Goal: Navigation & Orientation: Understand site structure

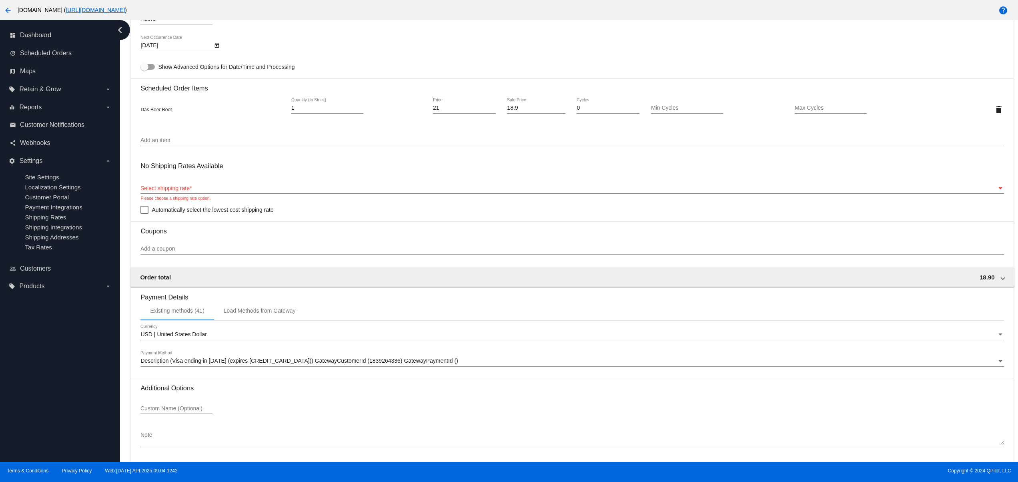
scroll to position [483, 0]
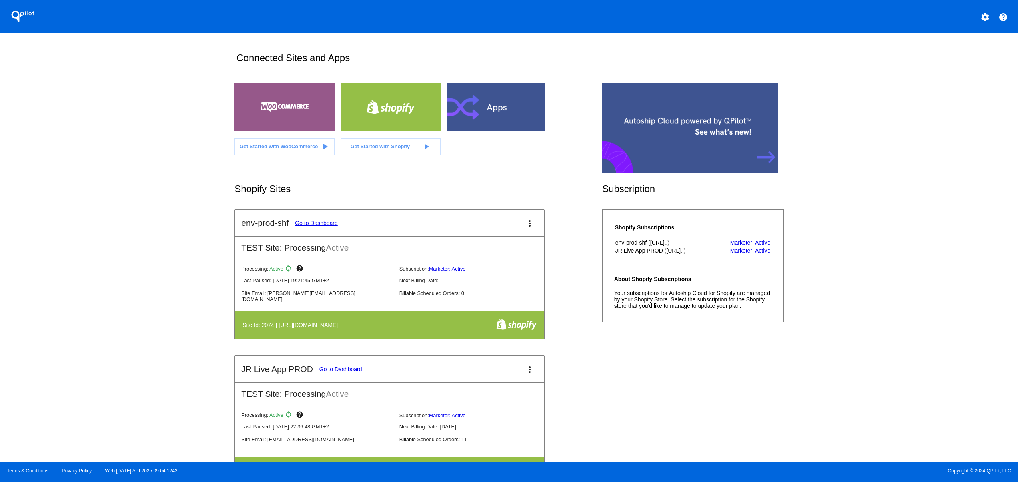
scroll to position [800, 0]
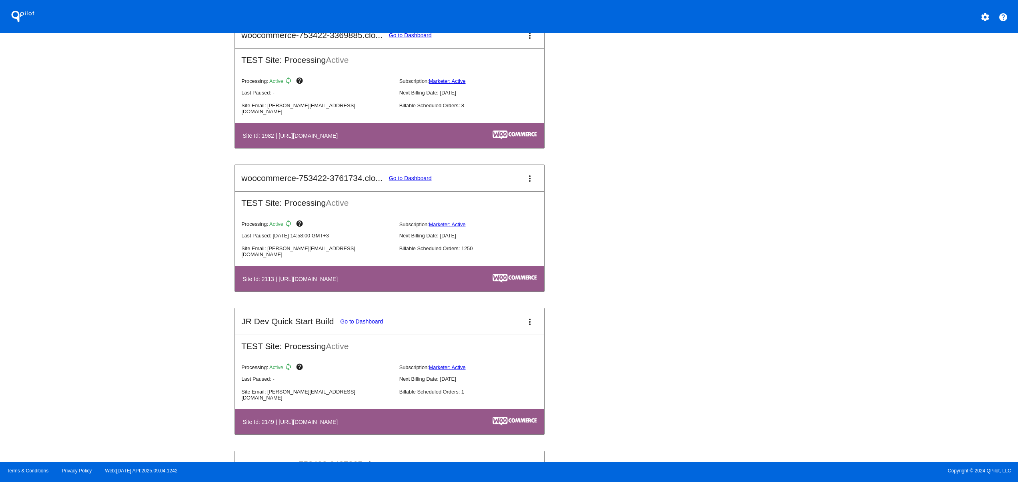
click at [647, 178] on div "Waterboys PosOff Go to Dashboard more_vert PRODUCTION Site: Processing Active P…" at bounding box center [508, 307] width 549 height 1145
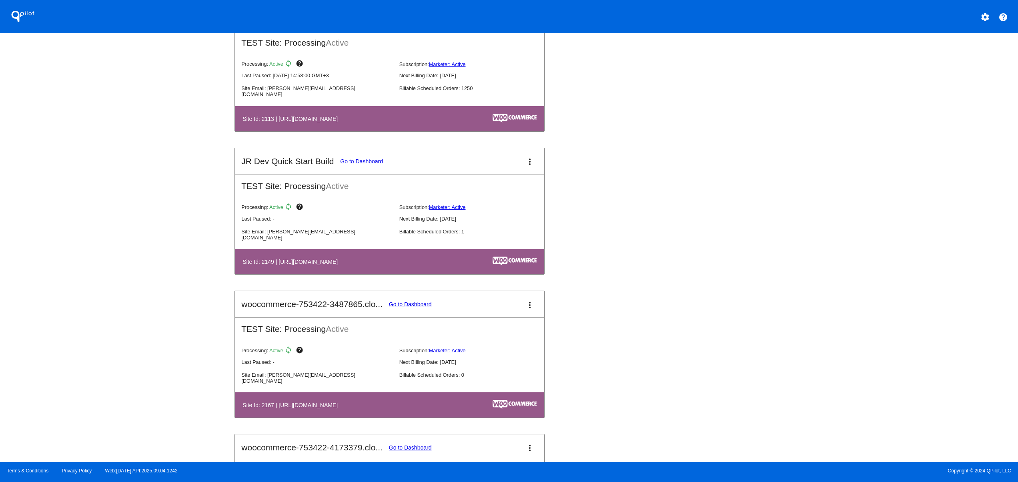
click at [152, 314] on div "QPilot settings help Connected Sites and Apps Get Started with WooCommerce play…" at bounding box center [509, 231] width 1018 height 462
click at [139, 276] on div "QPilot settings help Connected Sites and Apps Get Started with WooCommerce play…" at bounding box center [509, 231] width 1018 height 462
click at [130, 255] on div "QPilot settings help Connected Sites and Apps Get Started with WooCommerce play…" at bounding box center [509, 231] width 1018 height 462
click at [122, 222] on div "QPilot settings help Connected Sites and Apps Get Started with WooCommerce play…" at bounding box center [509, 231] width 1018 height 462
click at [104, 324] on div "QPilot settings help Connected Sites and Apps Get Started with WooCommerce play…" at bounding box center [509, 231] width 1018 height 462
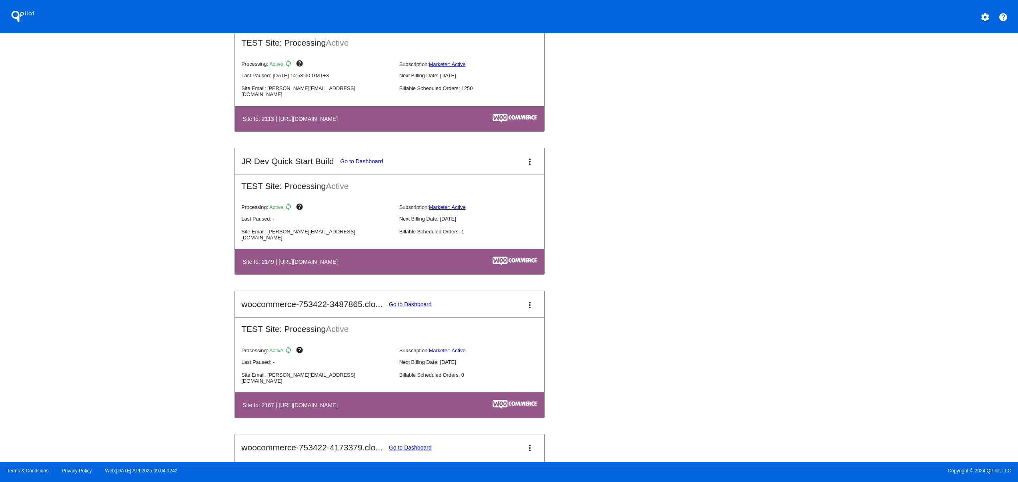
click at [106, 295] on div "QPilot settings help Connected Sites and Apps Get Started with WooCommerce play…" at bounding box center [509, 231] width 1018 height 462
click at [82, 313] on div "QPilot settings help Connected Sites and Apps Get Started with WooCommerce play…" at bounding box center [509, 231] width 1018 height 462
drag, startPoint x: 79, startPoint y: 274, endPoint x: 76, endPoint y: 266, distance: 8.6
click at [79, 273] on div "QPilot settings help Connected Sites and Apps Get Started with WooCommerce play…" at bounding box center [509, 231] width 1018 height 462
click at [68, 253] on div "QPilot settings help Connected Sites and Apps Get Started with WooCommerce play…" at bounding box center [509, 231] width 1018 height 462
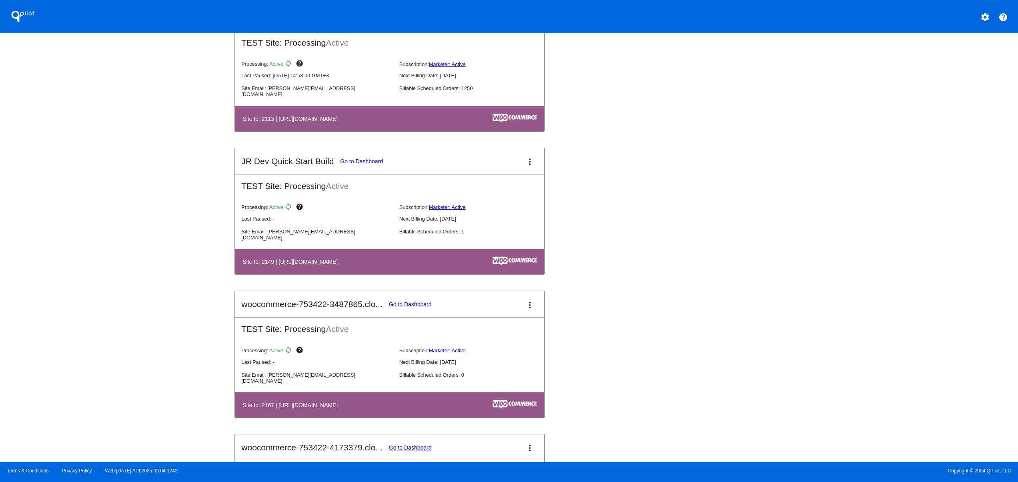
click at [64, 228] on div "QPilot settings help Connected Sites and Apps Get Started with WooCommerce play…" at bounding box center [509, 231] width 1018 height 462
click at [114, 319] on div "QPilot settings help Connected Sites and Apps Get Started with WooCommerce play…" at bounding box center [509, 231] width 1018 height 462
click at [106, 288] on div "QPilot settings help Connected Sites and Apps Get Started with WooCommerce play…" at bounding box center [509, 231] width 1018 height 462
click at [98, 258] on div "QPilot settings help Connected Sites and Apps Get Started with WooCommerce play…" at bounding box center [509, 231] width 1018 height 462
click at [108, 332] on div "QPilot settings help Connected Sites and Apps Get Started with WooCommerce play…" at bounding box center [509, 231] width 1018 height 462
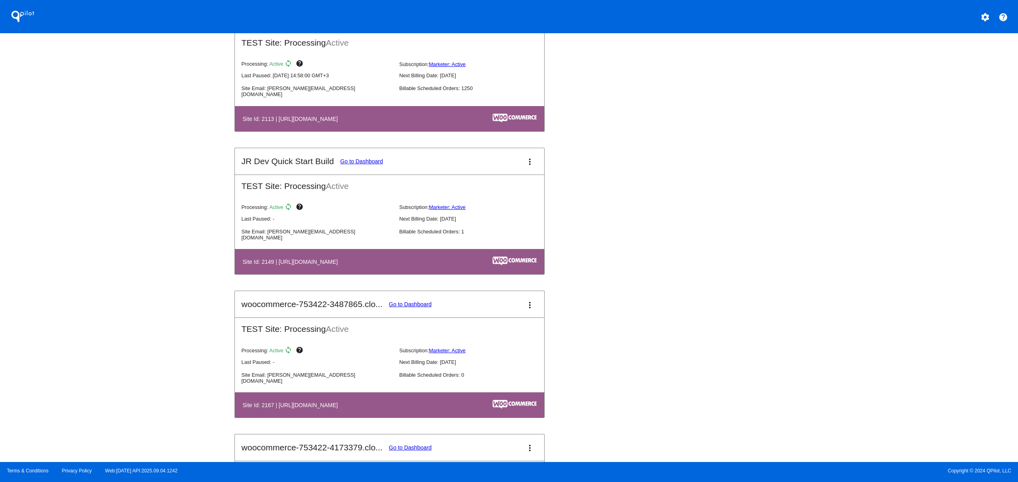
drag, startPoint x: 108, startPoint y: 273, endPoint x: 108, endPoint y: 234, distance: 38.4
click at [108, 271] on div "QPilot settings help Connected Sites and Apps Get Started with WooCommerce play…" at bounding box center [509, 231] width 1018 height 462
drag, startPoint x: 108, startPoint y: 234, endPoint x: 108, endPoint y: 223, distance: 11.2
click at [108, 234] on div "QPilot settings help Connected Sites and Apps Get Started with WooCommerce play…" at bounding box center [509, 231] width 1018 height 462
click at [103, 186] on div "QPilot settings help Connected Sites and Apps Get Started with WooCommerce play…" at bounding box center [509, 231] width 1018 height 462
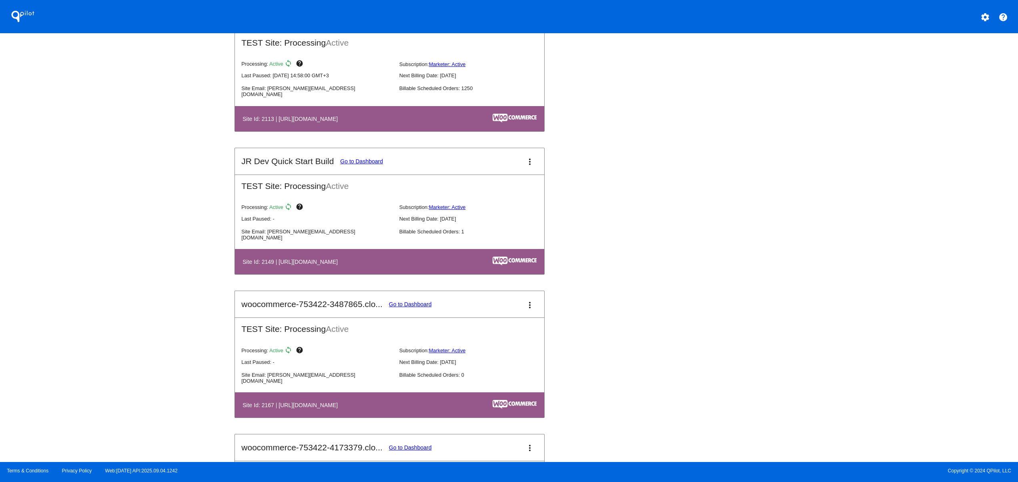
click at [106, 334] on div "QPilot settings help Connected Sites and Apps Get Started with WooCommerce play…" at bounding box center [509, 231] width 1018 height 462
click at [103, 301] on div "QPilot settings help Connected Sites and Apps Get Started with WooCommerce play…" at bounding box center [509, 231] width 1018 height 462
click at [99, 275] on div "QPilot settings help Connected Sites and Apps Get Started with WooCommerce play…" at bounding box center [509, 231] width 1018 height 462
drag, startPoint x: 96, startPoint y: 250, endPoint x: 94, endPoint y: 212, distance: 38.5
click at [96, 248] on div "QPilot settings help Connected Sites and Apps Get Started with WooCommerce play…" at bounding box center [509, 231] width 1018 height 462
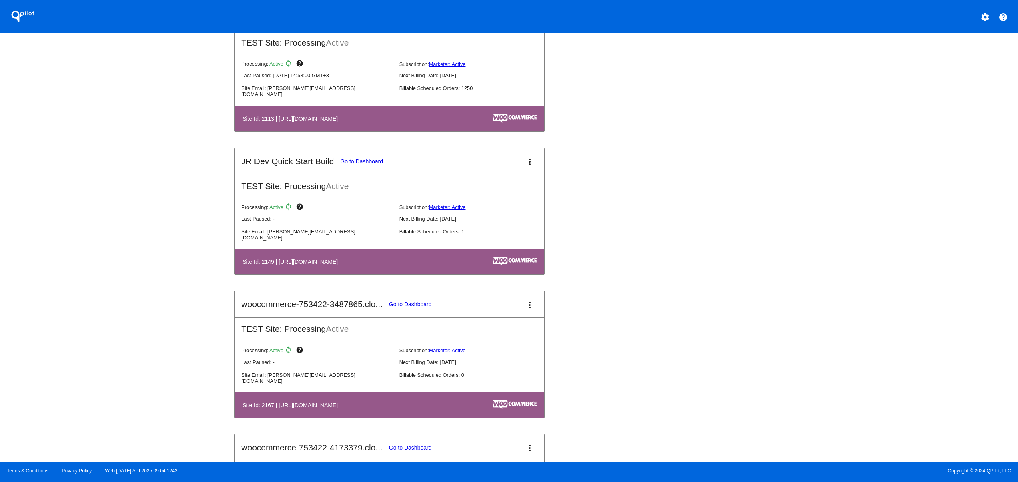
click at [94, 212] on div "QPilot settings help Connected Sites and Apps Get Started with WooCommerce play…" at bounding box center [509, 231] width 1018 height 462
click at [108, 331] on div "QPilot settings help Connected Sites and Apps Get Started with WooCommerce play…" at bounding box center [509, 231] width 1018 height 462
click at [106, 297] on div "QPilot settings help Connected Sites and Apps Get Started with WooCommerce play…" at bounding box center [509, 231] width 1018 height 462
click at [101, 267] on div "QPilot settings help Connected Sites and Apps Get Started with WooCommerce play…" at bounding box center [509, 231] width 1018 height 462
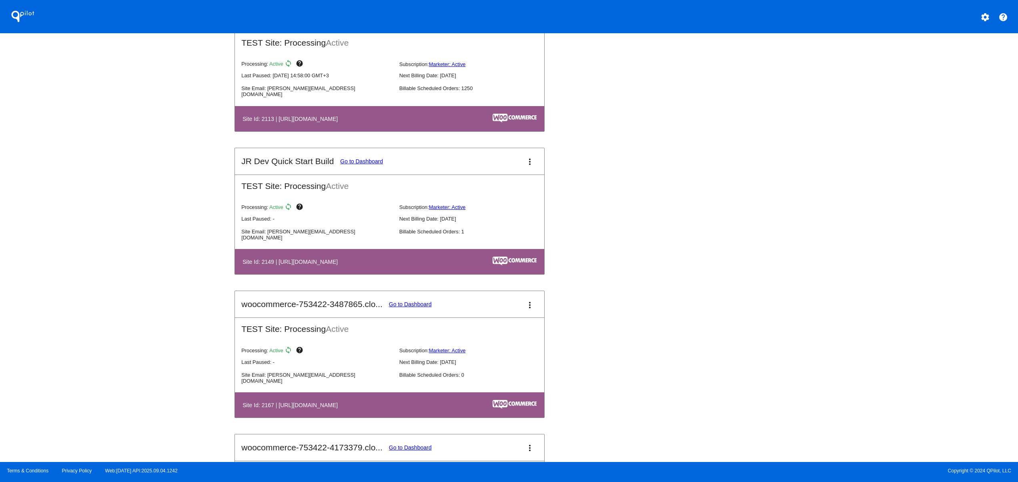
click at [101, 267] on div "QPilot settings help Connected Sites and Apps Get Started with WooCommerce play…" at bounding box center [509, 231] width 1018 height 462
click at [96, 240] on div "QPilot settings help Connected Sites and Apps Get Started with WooCommerce play…" at bounding box center [509, 231] width 1018 height 462
click at [88, 208] on div "QPilot settings help Connected Sites and Apps Get Started with WooCommerce play…" at bounding box center [509, 231] width 1018 height 462
click at [214, 218] on div "QPilot settings help Connected Sites and Apps Get Started with WooCommerce play…" at bounding box center [509, 231] width 1018 height 462
click at [160, 362] on div "QPilot settings help Connected Sites and Apps Get Started with WooCommerce play…" at bounding box center [509, 231] width 1018 height 462
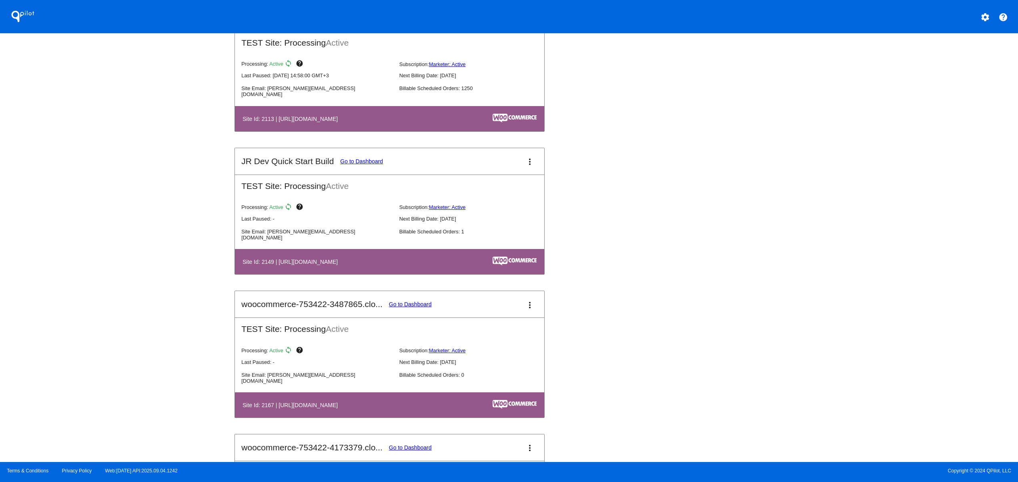
click at [146, 325] on div "QPilot settings help Connected Sites and Apps Get Started with WooCommerce play…" at bounding box center [509, 231] width 1018 height 462
click at [138, 279] on div "QPilot settings help Connected Sites and Apps Get Started with WooCommerce play…" at bounding box center [509, 231] width 1018 height 462
click at [906, 305] on div "QPilot settings help Connected Sites and Apps Get Started with WooCommerce play…" at bounding box center [509, 231] width 1018 height 462
click at [887, 261] on div "QPilot settings help Connected Sites and Apps Get Started with WooCommerce play…" at bounding box center [509, 231] width 1018 height 462
click at [101, 333] on div "QPilot settings help Connected Sites and Apps Get Started with WooCommerce play…" at bounding box center [509, 231] width 1018 height 462
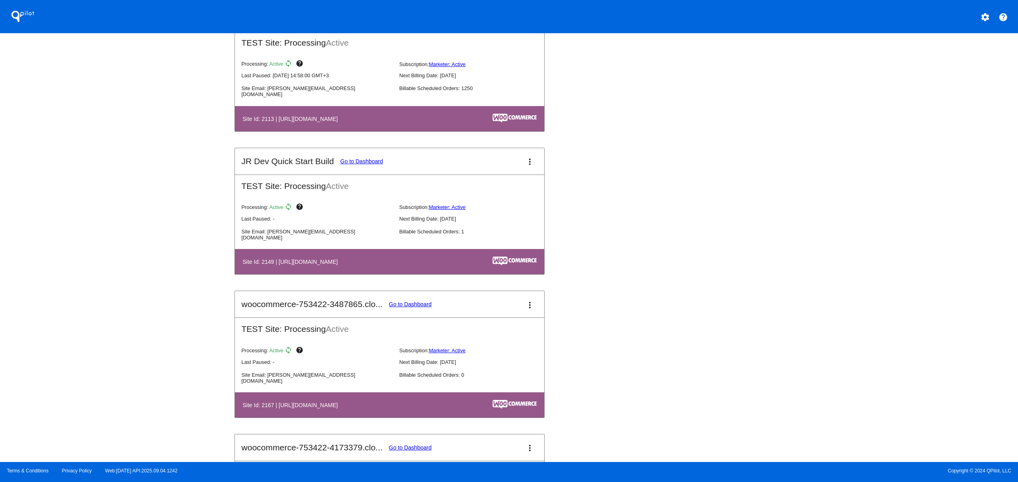
click at [88, 298] on div "QPilot settings help Connected Sites and Apps Get Started with WooCommerce play…" at bounding box center [509, 231] width 1018 height 462
click at [77, 268] on div "QPilot settings help Connected Sites and Apps Get Started with WooCommerce play…" at bounding box center [509, 231] width 1018 height 462
click at [70, 238] on div "QPilot settings help Connected Sites and Apps Get Started with WooCommerce play…" at bounding box center [509, 231] width 1018 height 462
click at [103, 293] on div "QPilot settings help Connected Sites and Apps Get Started with WooCommerce play…" at bounding box center [509, 231] width 1018 height 462
click at [104, 243] on div "QPilot settings help Connected Sites and Apps Get Started with WooCommerce play…" at bounding box center [509, 231] width 1018 height 462
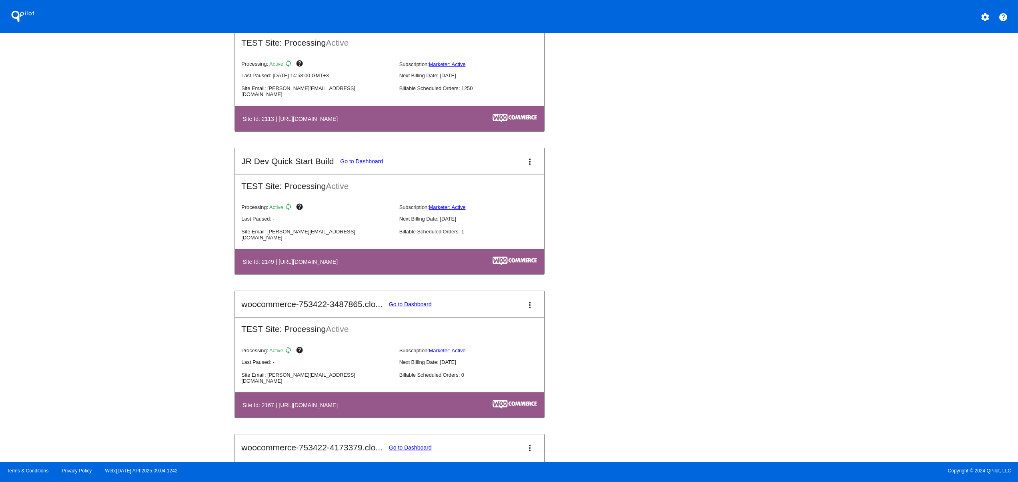
click at [99, 205] on div "QPilot settings help Connected Sites and Apps Get Started with WooCommerce play…" at bounding box center [509, 231] width 1018 height 462
click at [116, 189] on div "QPilot settings help Connected Sites and Apps Get Started with WooCommerce play…" at bounding box center [509, 231] width 1018 height 462
click at [138, 362] on div "QPilot settings help Connected Sites and Apps Get Started with WooCommerce play…" at bounding box center [509, 231] width 1018 height 462
click at [136, 320] on div "QPilot settings help Connected Sites and Apps Get Started with WooCommerce play…" at bounding box center [509, 231] width 1018 height 462
click at [133, 280] on div "QPilot settings help Connected Sites and Apps Get Started with WooCommerce play…" at bounding box center [509, 231] width 1018 height 462
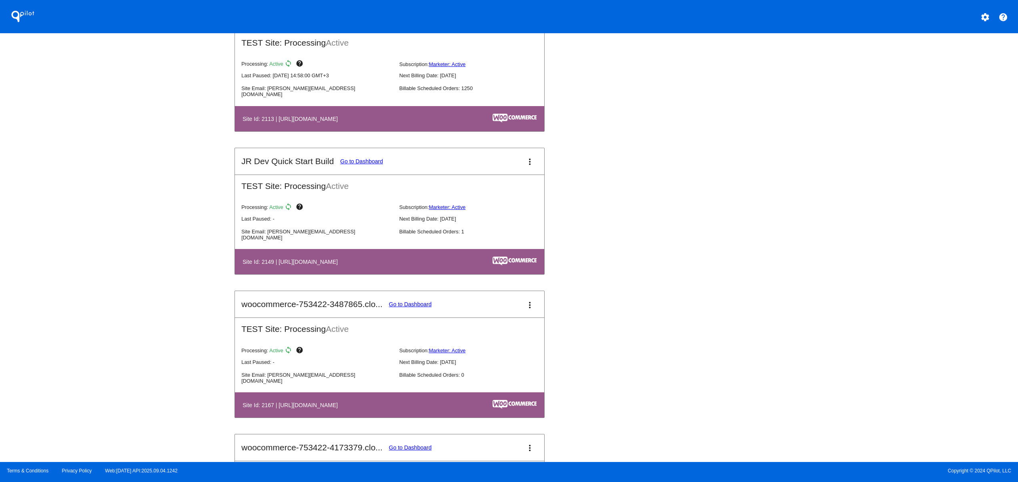
click at [132, 245] on div "QPilot settings help Connected Sites and Apps Get Started with WooCommerce play…" at bounding box center [509, 231] width 1018 height 462
click at [130, 218] on div "QPilot settings help Connected Sites and Apps Get Started with WooCommerce play…" at bounding box center [509, 231] width 1018 height 462
click at [130, 189] on div "QPilot settings help Connected Sites and Apps Get Started with WooCommerce play…" at bounding box center [509, 231] width 1018 height 462
click at [85, 386] on div "QPilot settings help Connected Sites and Apps Get Started with WooCommerce play…" at bounding box center [509, 231] width 1018 height 462
drag, startPoint x: 85, startPoint y: 336, endPoint x: 82, endPoint y: 293, distance: 43.0
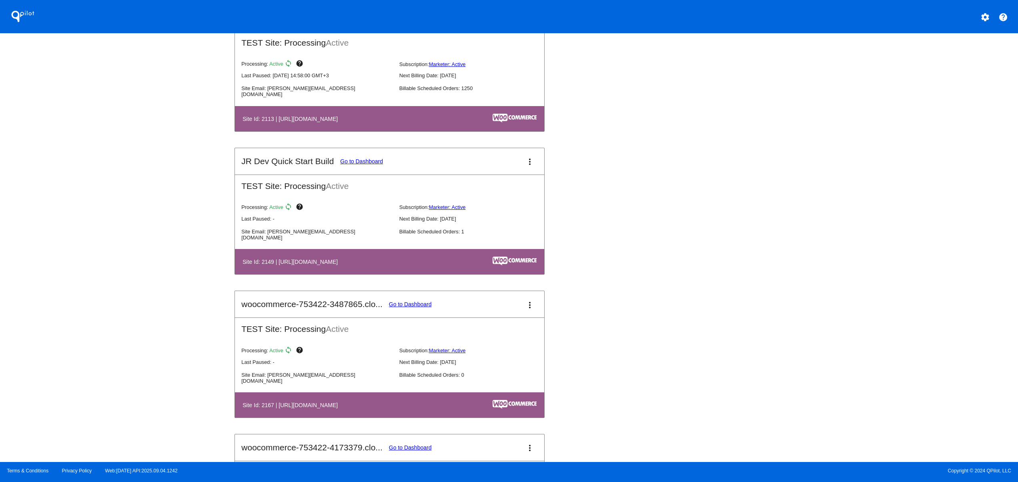
click at [85, 335] on div "QPilot settings help Connected Sites and Apps Get Started with WooCommerce play…" at bounding box center [509, 231] width 1018 height 462
drag, startPoint x: 82, startPoint y: 293, endPoint x: 86, endPoint y: 271, distance: 23.2
click at [82, 292] on div "QPilot settings help Connected Sites and Apps Get Started with WooCommerce play…" at bounding box center [509, 231] width 1018 height 462
click at [87, 231] on div "QPilot settings help Connected Sites and Apps Get Started with WooCommerce play…" at bounding box center [509, 231] width 1018 height 462
click at [116, 174] on div "QPilot settings help Connected Sites and Apps Get Started with WooCommerce play…" at bounding box center [509, 231] width 1018 height 462
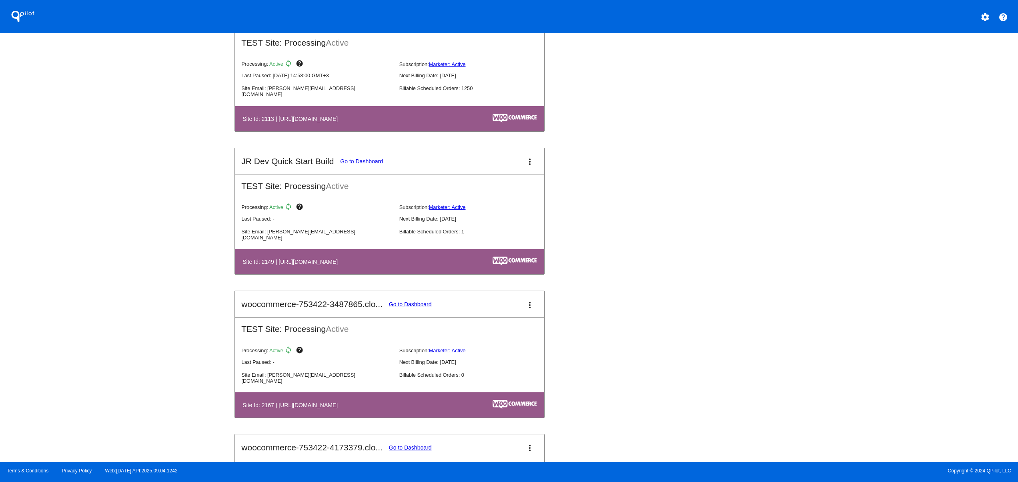
click at [153, 351] on div "QPilot settings help Connected Sites and Apps Get Started with WooCommerce play…" at bounding box center [509, 231] width 1018 height 462
drag, startPoint x: 154, startPoint y: 287, endPoint x: 154, endPoint y: 281, distance: 6.4
click at [154, 287] on div "QPilot settings help Connected Sites and Apps Get Started with WooCommerce play…" at bounding box center [509, 231] width 1018 height 462
click at [154, 243] on div "QPilot settings help Connected Sites and Apps Get Started with WooCommerce play…" at bounding box center [509, 231] width 1018 height 462
click at [152, 210] on div "QPilot settings help Connected Sites and Apps Get Started with WooCommerce play…" at bounding box center [509, 231] width 1018 height 462
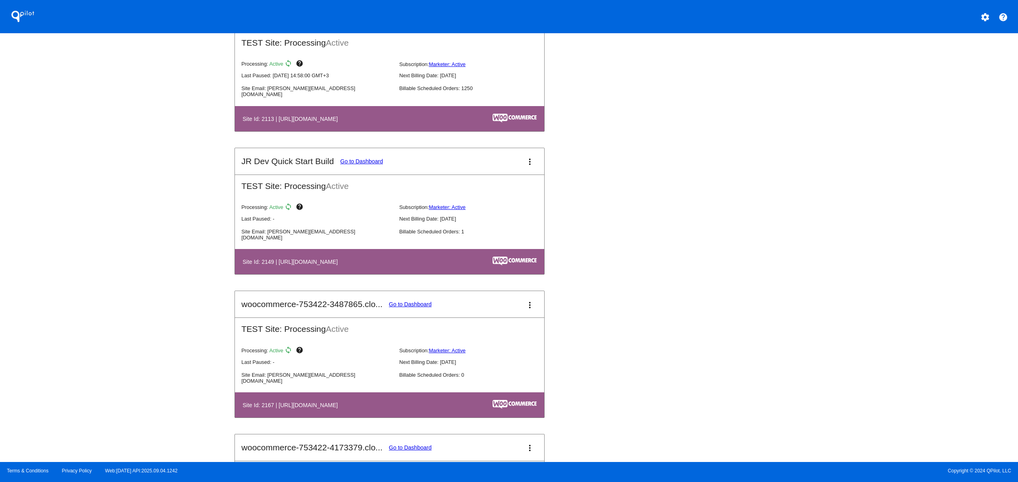
click at [152, 210] on div "QPilot settings help Connected Sites and Apps Get Started with WooCommerce play…" at bounding box center [509, 231] width 1018 height 462
click at [114, 375] on div "QPilot settings help Connected Sites and Apps Get Started with WooCommerce play…" at bounding box center [509, 231] width 1018 height 462
click at [106, 330] on div "QPilot settings help Connected Sites and Apps Get Started with WooCommerce play…" at bounding box center [509, 231] width 1018 height 462
click at [102, 282] on div "QPilot settings help Connected Sites and Apps Get Started with WooCommerce play…" at bounding box center [509, 231] width 1018 height 462
click at [103, 240] on div "QPilot settings help Connected Sites and Apps Get Started with WooCommerce play…" at bounding box center [509, 231] width 1018 height 462
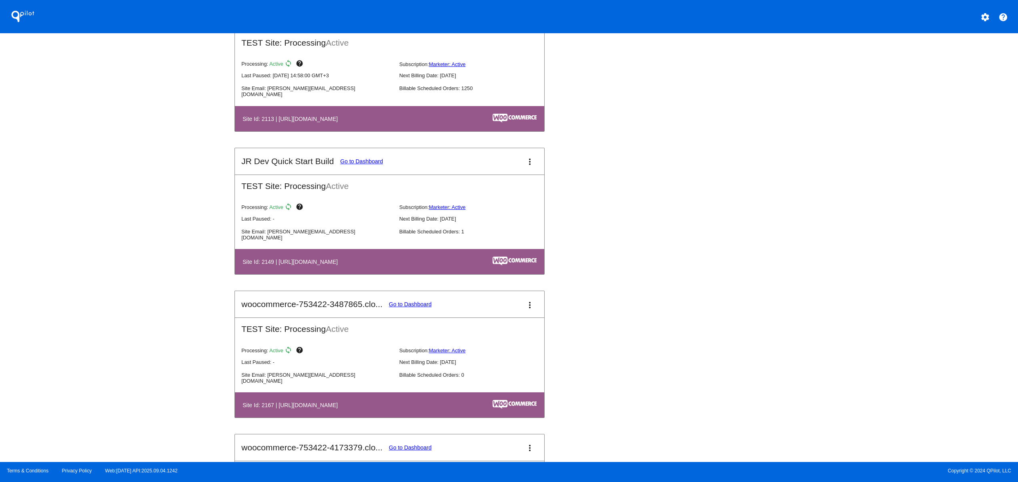
click at [101, 204] on div "QPilot settings help Connected Sites and Apps Get Started with WooCommerce play…" at bounding box center [509, 231] width 1018 height 462
click at [103, 170] on div "QPilot settings help Connected Sites and Apps Get Started with WooCommerce play…" at bounding box center [509, 231] width 1018 height 462
click at [136, 369] on div "QPilot settings help Connected Sites and Apps Get Started with WooCommerce play…" at bounding box center [509, 231] width 1018 height 462
click at [141, 296] on div "QPilot settings help Connected Sites and Apps Get Started with WooCommerce play…" at bounding box center [509, 231] width 1018 height 462
drag, startPoint x: 142, startPoint y: 266, endPoint x: 141, endPoint y: 229, distance: 36.8
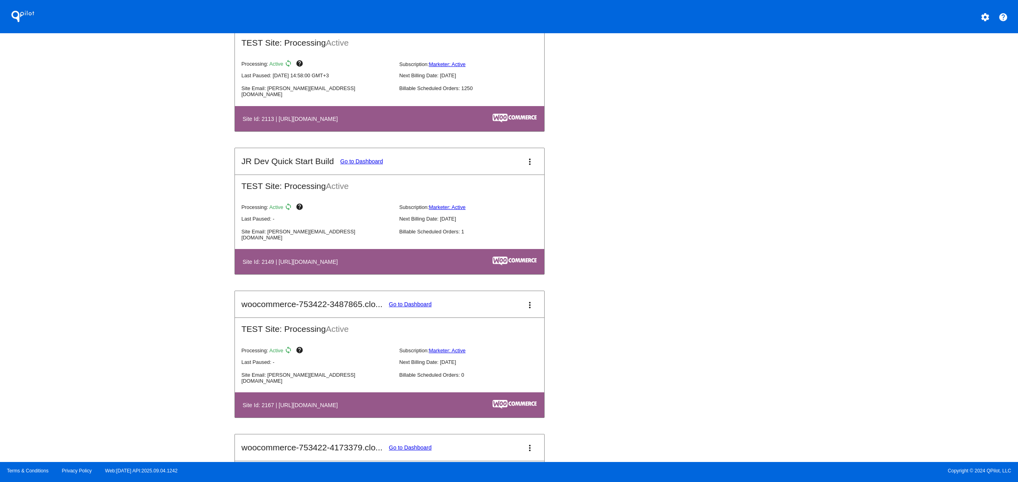
click at [142, 265] on div "QPilot settings help Connected Sites and Apps Get Started with WooCommerce play…" at bounding box center [509, 231] width 1018 height 462
click at [141, 229] on div "QPilot settings help Connected Sites and Apps Get Started with WooCommerce play…" at bounding box center [509, 231] width 1018 height 462
click at [136, 184] on div "QPilot settings help Connected Sites and Apps Get Started with WooCommerce play…" at bounding box center [509, 231] width 1018 height 462
click at [136, 150] on div "QPilot settings help Connected Sites and Apps Get Started with WooCommerce play…" at bounding box center [509, 231] width 1018 height 462
click at [154, 377] on div "QPilot settings help Connected Sites and Apps Get Started with WooCommerce play…" at bounding box center [509, 231] width 1018 height 462
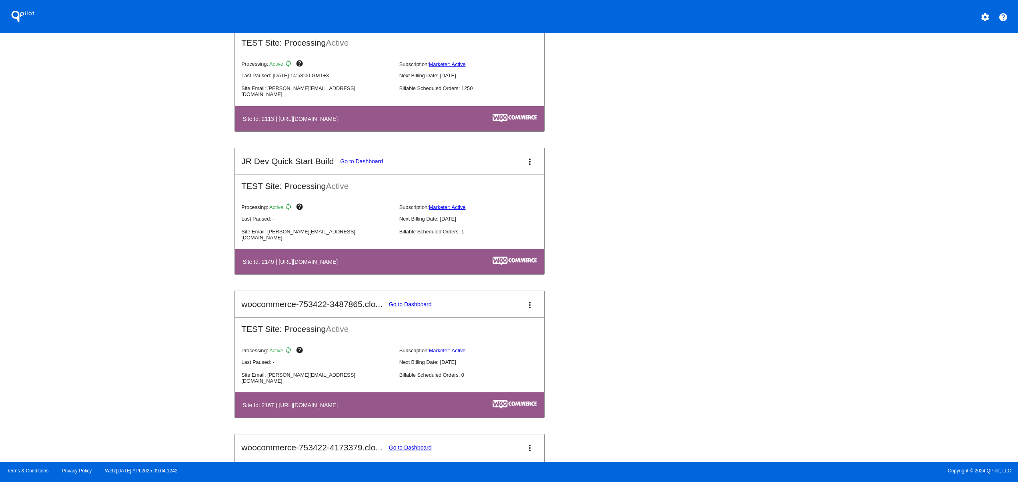
click at [154, 327] on div "QPilot settings help Connected Sites and Apps Get Started with WooCommerce play…" at bounding box center [509, 231] width 1018 height 462
click at [152, 283] on div "QPilot settings help Connected Sites and Apps Get Started with WooCommerce play…" at bounding box center [509, 231] width 1018 height 462
drag, startPoint x: 149, startPoint y: 242, endPoint x: 141, endPoint y: 202, distance: 40.4
click at [149, 240] on div "QPilot settings help Connected Sites and Apps Get Started with WooCommerce play…" at bounding box center [509, 231] width 1018 height 462
click at [141, 202] on div "QPilot settings help Connected Sites and Apps Get Started with WooCommerce play…" at bounding box center [509, 231] width 1018 height 462
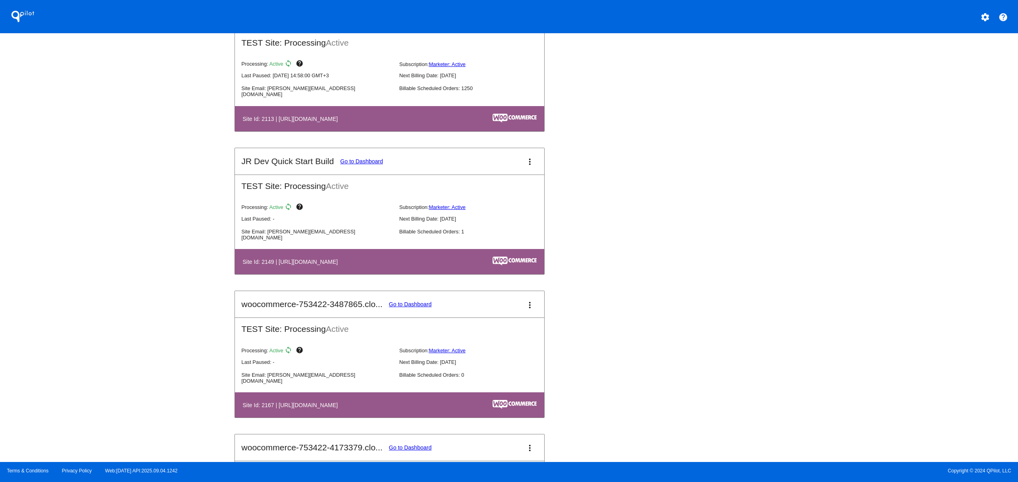
click at [139, 163] on div "QPilot settings help Connected Sites and Apps Get Started with WooCommerce play…" at bounding box center [509, 231] width 1018 height 462
click at [139, 149] on div "QPilot settings help Connected Sites and Apps Get Started with WooCommerce play…" at bounding box center [509, 231] width 1018 height 462
click at [148, 383] on div "QPilot settings help Connected Sites and Apps Get Started with WooCommerce play…" at bounding box center [509, 231] width 1018 height 462
click at [148, 324] on div "QPilot settings help Connected Sites and Apps Get Started with WooCommerce play…" at bounding box center [509, 231] width 1018 height 462
click at [147, 280] on div "QPilot settings help Connected Sites and Apps Get Started with WooCommerce play…" at bounding box center [509, 231] width 1018 height 462
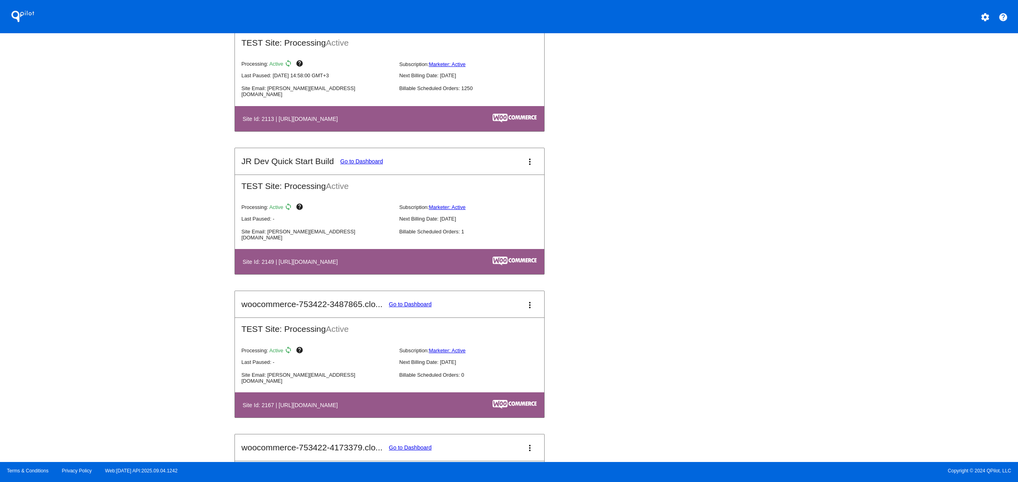
drag, startPoint x: 147, startPoint y: 253, endPoint x: 147, endPoint y: 224, distance: 28.8
click at [147, 252] on div "QPilot settings help Connected Sites and Apps Get Started with WooCommerce play…" at bounding box center [509, 231] width 1018 height 462
click at [147, 215] on div "QPilot settings help Connected Sites and Apps Get Started with WooCommerce play…" at bounding box center [509, 231] width 1018 height 462
drag, startPoint x: 148, startPoint y: 183, endPoint x: 148, endPoint y: 132, distance: 51.2
click at [148, 181] on div "QPilot settings help Connected Sites and Apps Get Started with WooCommerce play…" at bounding box center [509, 231] width 1018 height 462
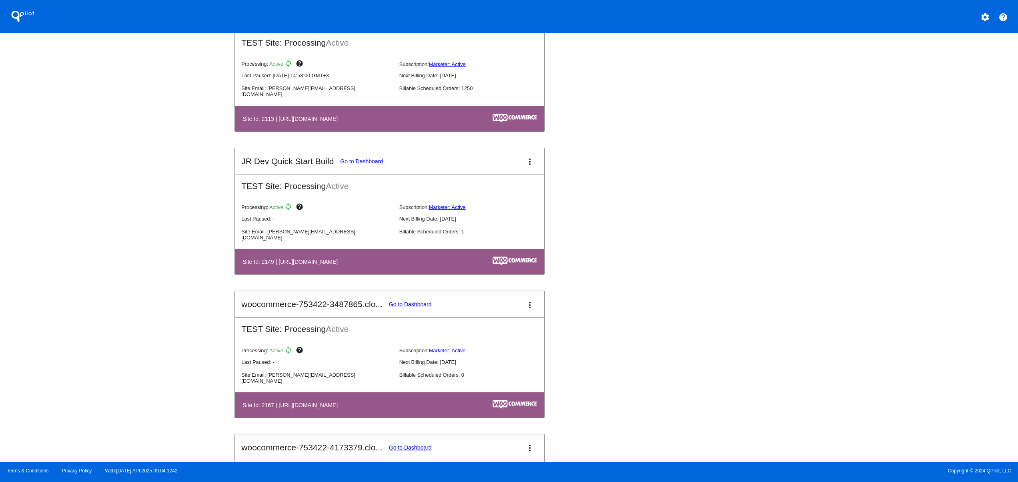
click at [148, 132] on div "QPilot settings help Connected Sites and Apps Get Started with WooCommerce play…" at bounding box center [509, 231] width 1018 height 462
click at [138, 402] on div "QPilot settings help Connected Sites and Apps Get Started with WooCommerce play…" at bounding box center [509, 231] width 1018 height 462
drag, startPoint x: 136, startPoint y: 343, endPoint x: 136, endPoint y: 292, distance: 51.2
click at [136, 343] on div "QPilot settings help Connected Sites and Apps Get Started with WooCommerce play…" at bounding box center [509, 231] width 1018 height 462
click at [136, 292] on div "QPilot settings help Connected Sites and Apps Get Started with WooCommerce play…" at bounding box center [509, 231] width 1018 height 462
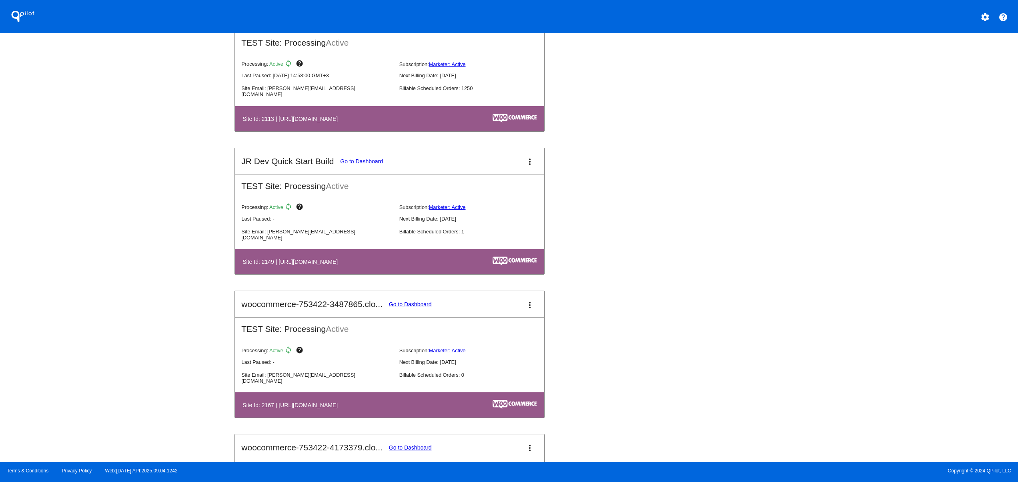
click at [136, 255] on div "QPilot settings help Connected Sites and Apps Get Started with WooCommerce play…" at bounding box center [509, 231] width 1018 height 462
click at [134, 327] on div "QPilot settings help Connected Sites and Apps Get Started with WooCommerce play…" at bounding box center [509, 231] width 1018 height 462
click at [120, 290] on div "QPilot settings help Connected Sites and Apps Get Started with WooCommerce play…" at bounding box center [509, 231] width 1018 height 462
click at [114, 273] on div "QPilot settings help Connected Sites and Apps Get Started with WooCommerce play…" at bounding box center [509, 231] width 1018 height 462
click at [114, 242] on div "QPilot settings help Connected Sites and Apps Get Started with WooCommerce play…" at bounding box center [509, 231] width 1018 height 462
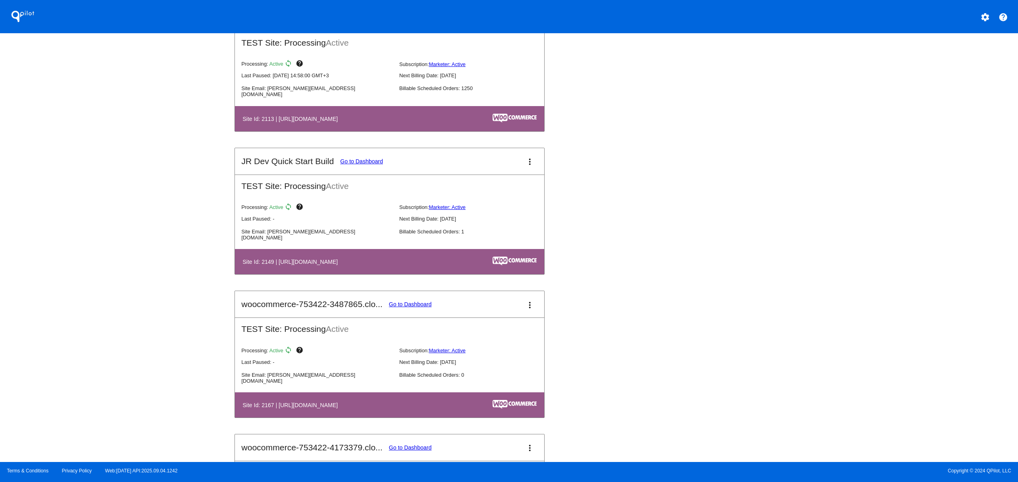
click at [112, 218] on div "QPilot settings help Connected Sites and Apps Get Started with WooCommerce play…" at bounding box center [509, 231] width 1018 height 462
click at [112, 186] on div "QPilot settings help Connected Sites and Apps Get Started with WooCommerce play…" at bounding box center [509, 231] width 1018 height 462
click at [106, 371] on div "QPilot settings help Connected Sites and Apps Get Started with WooCommerce play…" at bounding box center [509, 231] width 1018 height 462
click at [106, 327] on div "QPilot settings help Connected Sites and Apps Get Started with WooCommerce play…" at bounding box center [509, 231] width 1018 height 462
click at [106, 298] on div "QPilot settings help Connected Sites and Apps Get Started with WooCommerce play…" at bounding box center [509, 231] width 1018 height 462
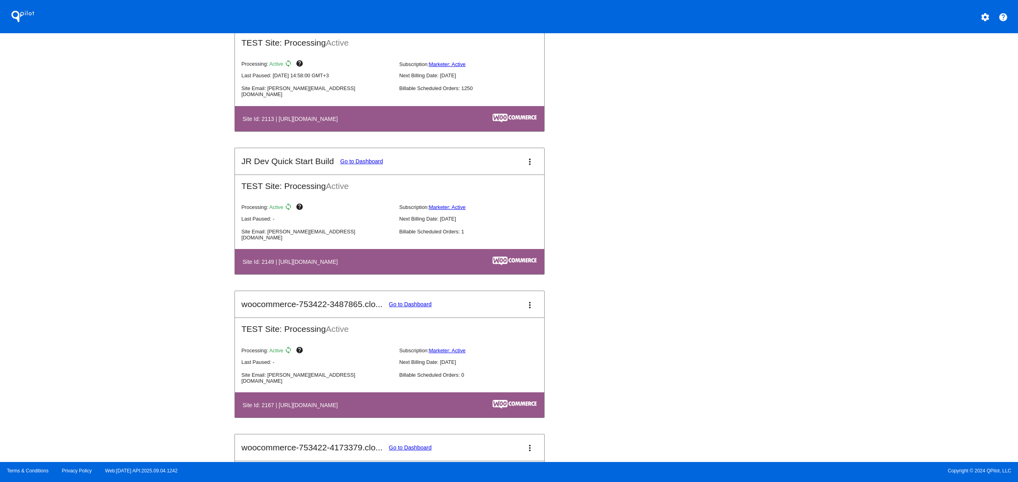
click at [111, 264] on div "QPilot settings help Connected Sites and Apps Get Started with WooCommerce play…" at bounding box center [509, 231] width 1018 height 462
click at [114, 234] on div "QPilot settings help Connected Sites and Apps Get Started with WooCommerce play…" at bounding box center [509, 231] width 1018 height 462
click at [120, 205] on div "QPilot settings help Connected Sites and Apps Get Started with WooCommerce play…" at bounding box center [509, 231] width 1018 height 462
click at [125, 175] on div "QPilot settings help Connected Sites and Apps Get Started with WooCommerce play…" at bounding box center [509, 231] width 1018 height 462
click at [127, 144] on div "QPilot settings help Connected Sites and Apps Get Started with WooCommerce play…" at bounding box center [509, 231] width 1018 height 462
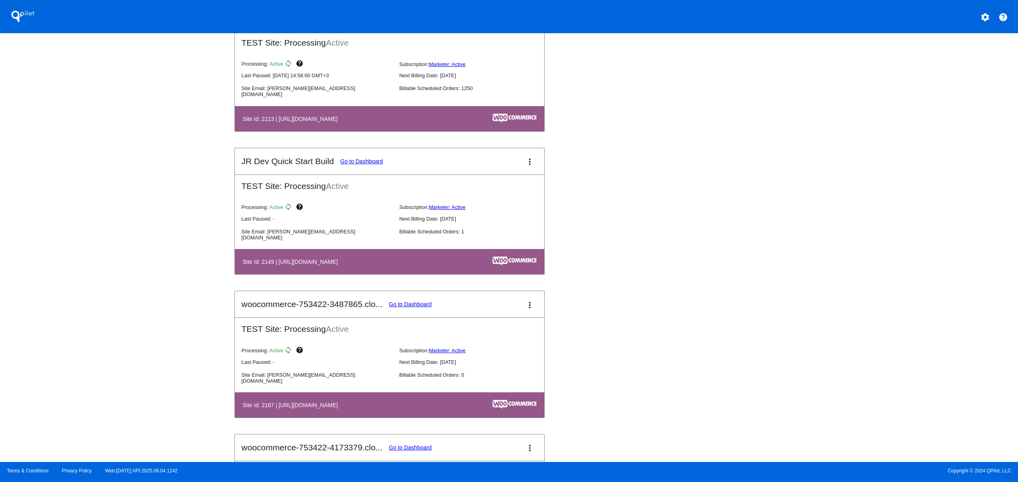
click at [130, 356] on div "QPilot settings help Connected Sites and Apps Get Started with WooCommerce play…" at bounding box center [509, 231] width 1018 height 462
click at [130, 327] on div "QPilot settings help Connected Sites and Apps Get Started with WooCommerce play…" at bounding box center [509, 231] width 1018 height 462
click at [128, 292] on div "QPilot settings help Connected Sites and Apps Get Started with WooCommerce play…" at bounding box center [509, 231] width 1018 height 462
click at [126, 269] on div "QPilot settings help Connected Sites and Apps Get Started with WooCommerce play…" at bounding box center [509, 231] width 1018 height 462
click at [124, 237] on div "QPilot settings help Connected Sites and Apps Get Started with WooCommerce play…" at bounding box center [509, 231] width 1018 height 462
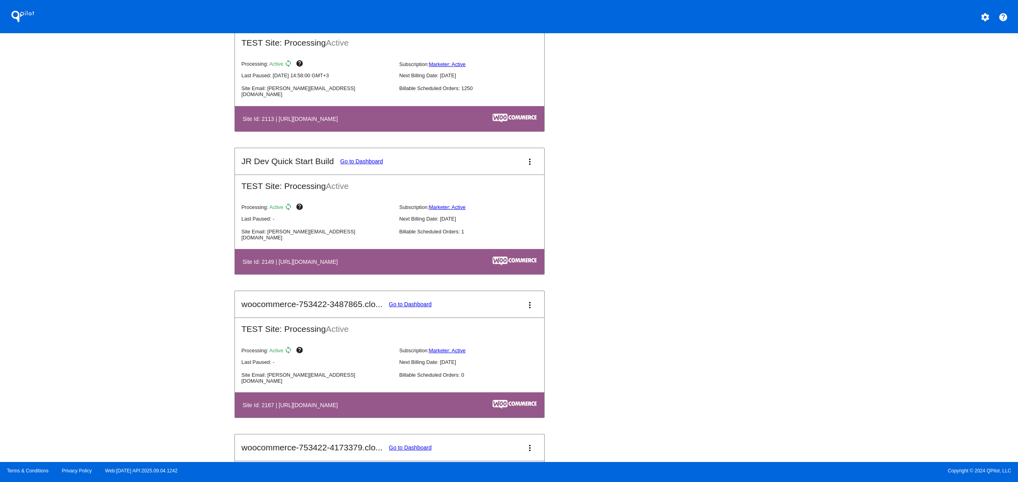
click at [126, 214] on div "QPilot settings help Connected Sites and Apps Get Started with WooCommerce play…" at bounding box center [509, 231] width 1018 height 462
click at [142, 246] on div "QPilot settings help Connected Sites and Apps Get Started with WooCommerce play…" at bounding box center [509, 231] width 1018 height 462
click at [929, 305] on div "QPilot settings help Connected Sites and Apps Get Started with WooCommerce play…" at bounding box center [509, 231] width 1018 height 462
click at [924, 279] on div "QPilot settings help Connected Sites and Apps Get Started with WooCommerce play…" at bounding box center [509, 231] width 1018 height 462
click at [912, 243] on div "QPilot settings help Connected Sites and Apps Get Started with WooCommerce play…" at bounding box center [509, 231] width 1018 height 462
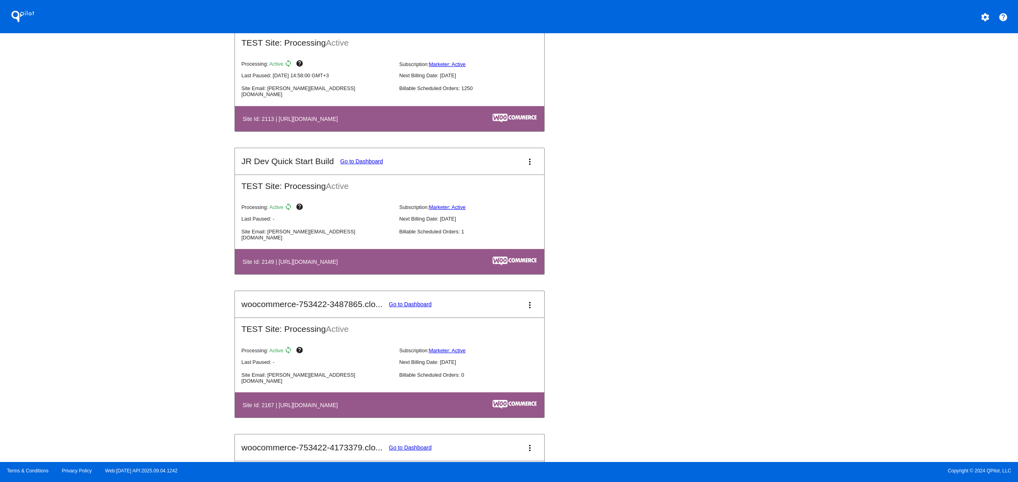
click at [902, 226] on div "QPilot settings help Connected Sites and Apps Get Started with WooCommerce play…" at bounding box center [509, 231] width 1018 height 462
click at [131, 358] on div "QPilot settings help Connected Sites and Apps Get Started with WooCommerce play…" at bounding box center [509, 231] width 1018 height 462
drag, startPoint x: 117, startPoint y: 305, endPoint x: 118, endPoint y: 300, distance: 4.8
click at [118, 304] on div "QPilot settings help Connected Sites and Apps Get Started with WooCommerce play…" at bounding box center [509, 231] width 1018 height 462
click at [112, 253] on div "QPilot settings help Connected Sites and Apps Get Started with WooCommerce play…" at bounding box center [509, 231] width 1018 height 462
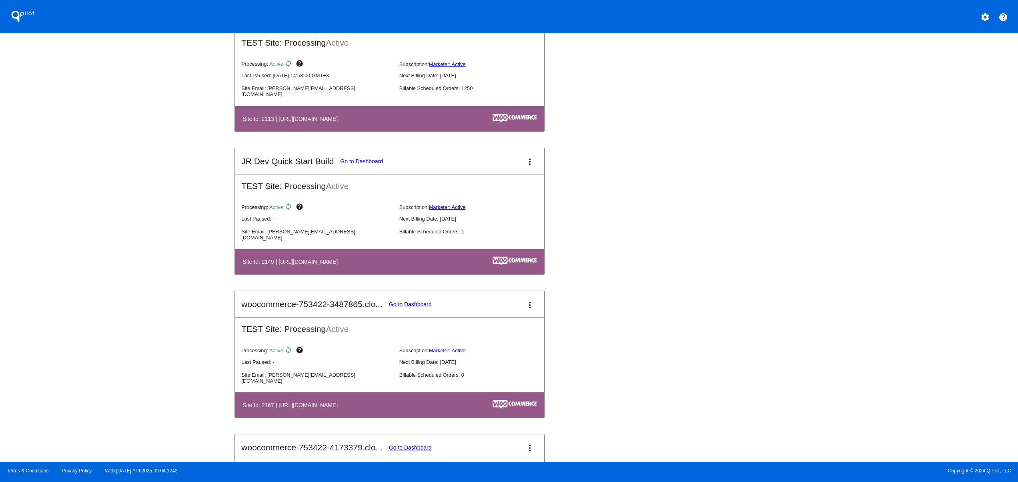
click at [103, 221] on div "QPilot settings help Connected Sites and Apps Get Started with WooCommerce play…" at bounding box center [509, 231] width 1018 height 462
click at [90, 373] on div "QPilot settings help Connected Sites and Apps Get Started with WooCommerce play…" at bounding box center [509, 231] width 1018 height 462
click at [86, 325] on div "QPilot settings help Connected Sites and Apps Get Started with WooCommerce play…" at bounding box center [509, 231] width 1018 height 462
click at [82, 288] on div "QPilot settings help Connected Sites and Apps Get Started with WooCommerce play…" at bounding box center [509, 231] width 1018 height 462
click at [84, 367] on div "QPilot settings help Connected Sites and Apps Get Started with WooCommerce play…" at bounding box center [509, 231] width 1018 height 462
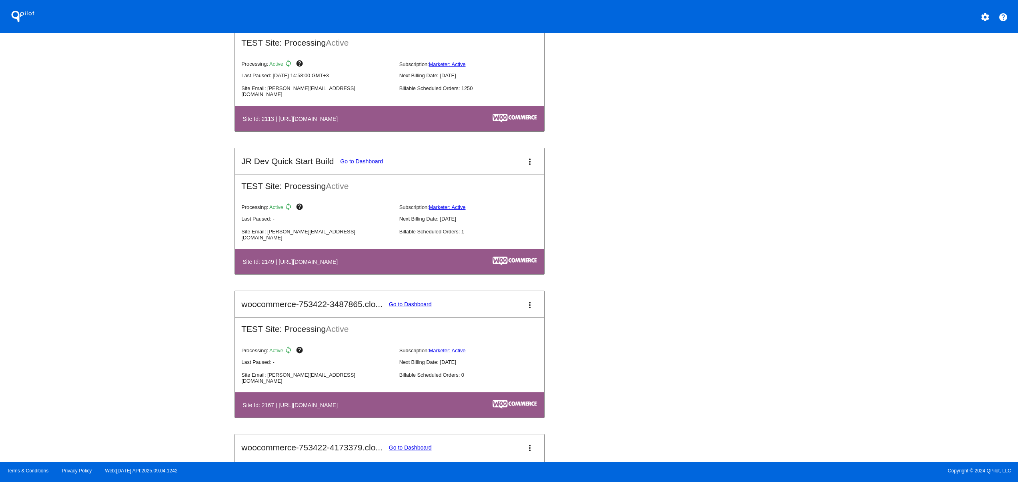
click at [82, 317] on div "QPilot settings help Connected Sites and Apps Get Started with WooCommerce play…" at bounding box center [509, 231] width 1018 height 462
click at [85, 273] on div "QPilot settings help Connected Sites and Apps Get Started with WooCommerce play…" at bounding box center [509, 231] width 1018 height 462
drag, startPoint x: 83, startPoint y: 237, endPoint x: 83, endPoint y: 229, distance: 8.0
click at [83, 235] on div "QPilot settings help Connected Sites and Apps Get Started with WooCommerce play…" at bounding box center [509, 231] width 1018 height 462
click at [83, 202] on div "QPilot settings help Connected Sites and Apps Get Started with WooCommerce play…" at bounding box center [509, 231] width 1018 height 462
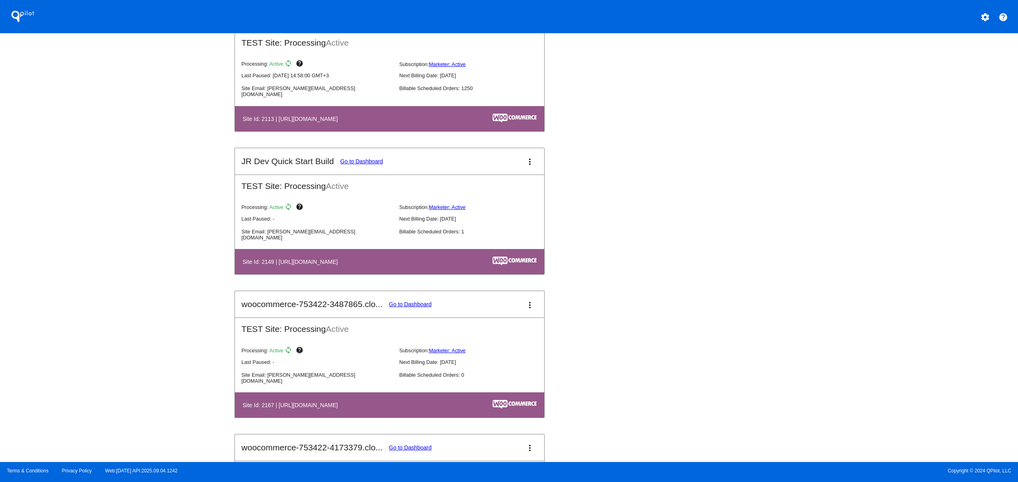
click at [121, 377] on div "QPilot settings help Connected Sites and Apps Get Started with WooCommerce play…" at bounding box center [509, 231] width 1018 height 462
click at [120, 323] on div "QPilot settings help Connected Sites and Apps Get Started with WooCommerce play…" at bounding box center [509, 231] width 1018 height 462
click at [106, 280] on div "QPilot settings help Connected Sites and Apps Get Started with WooCommerce play…" at bounding box center [509, 231] width 1018 height 462
click at [104, 321] on div "QPilot settings help Connected Sites and Apps Get Started with WooCommerce play…" at bounding box center [509, 231] width 1018 height 462
drag, startPoint x: 136, startPoint y: 244, endPoint x: 175, endPoint y: 227, distance: 41.8
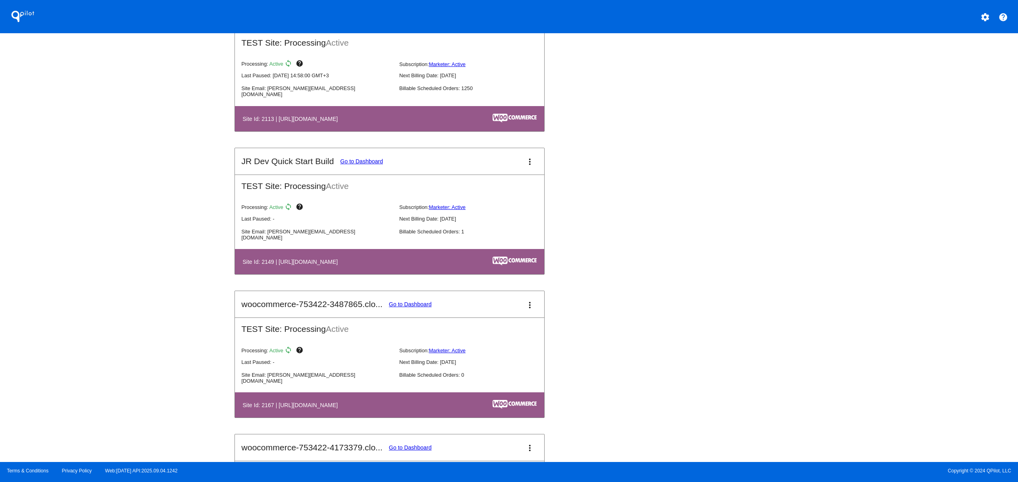
click at [138, 244] on div "QPilot settings help Connected Sites and Apps Get Started with WooCommerce play…" at bounding box center [509, 231] width 1018 height 462
click at [904, 279] on div "QPilot settings help Connected Sites and Apps Get Started with WooCommerce play…" at bounding box center [509, 231] width 1018 height 462
click at [890, 247] on div "QPilot settings help Connected Sites and Apps Get Started with WooCommerce play…" at bounding box center [509, 231] width 1018 height 462
click at [889, 232] on div "QPilot settings help Connected Sites and Apps Get Started with WooCommerce play…" at bounding box center [509, 231] width 1018 height 462
click at [158, 353] on div "QPilot settings help Connected Sites and Apps Get Started with WooCommerce play…" at bounding box center [509, 231] width 1018 height 462
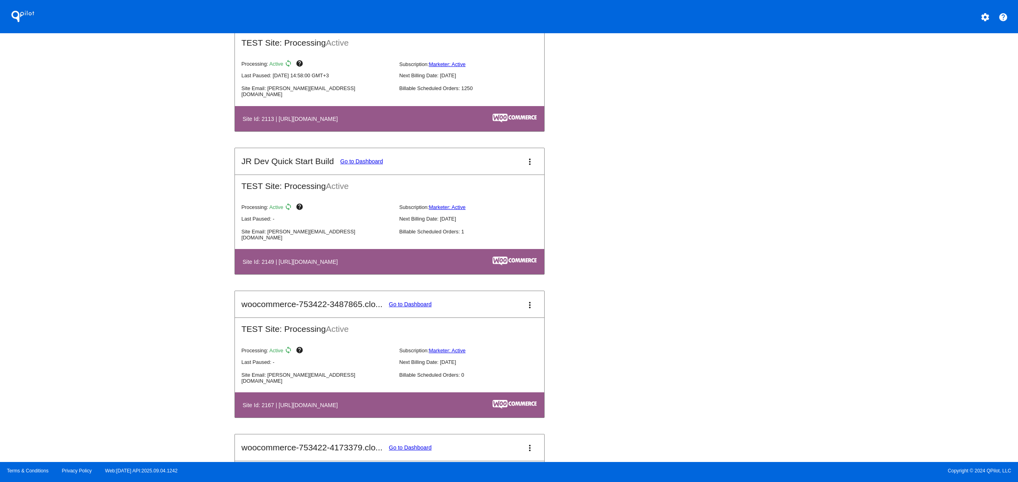
click at [143, 315] on div "QPilot settings help Connected Sites and Apps Get Started with WooCommerce play…" at bounding box center [509, 231] width 1018 height 462
click at [140, 290] on div "QPilot settings help Connected Sites and Apps Get Started with WooCommerce play…" at bounding box center [509, 231] width 1018 height 462
click at [134, 263] on div "QPilot settings help Connected Sites and Apps Get Started with WooCommerce play…" at bounding box center [509, 231] width 1018 height 462
drag, startPoint x: 162, startPoint y: 308, endPoint x: 152, endPoint y: 282, distance: 27.6
click at [160, 308] on div "QPilot settings help Connected Sites and Apps Get Started with WooCommerce play…" at bounding box center [509, 231] width 1018 height 462
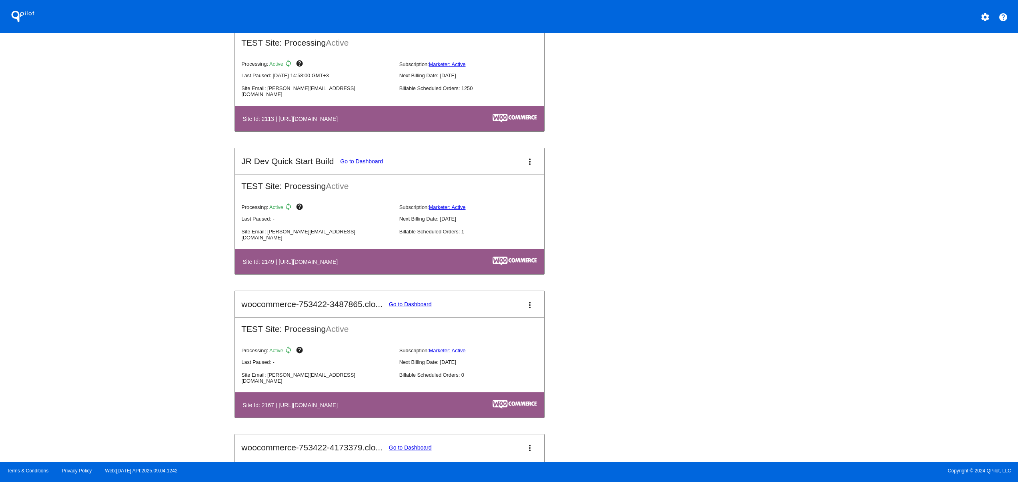
click at [141, 238] on div "QPilot settings help Connected Sites and Apps Get Started with WooCommerce play…" at bounding box center [509, 231] width 1018 height 462
click at [138, 219] on div "QPilot settings help Connected Sites and Apps Get Started with WooCommerce play…" at bounding box center [509, 231] width 1018 height 462
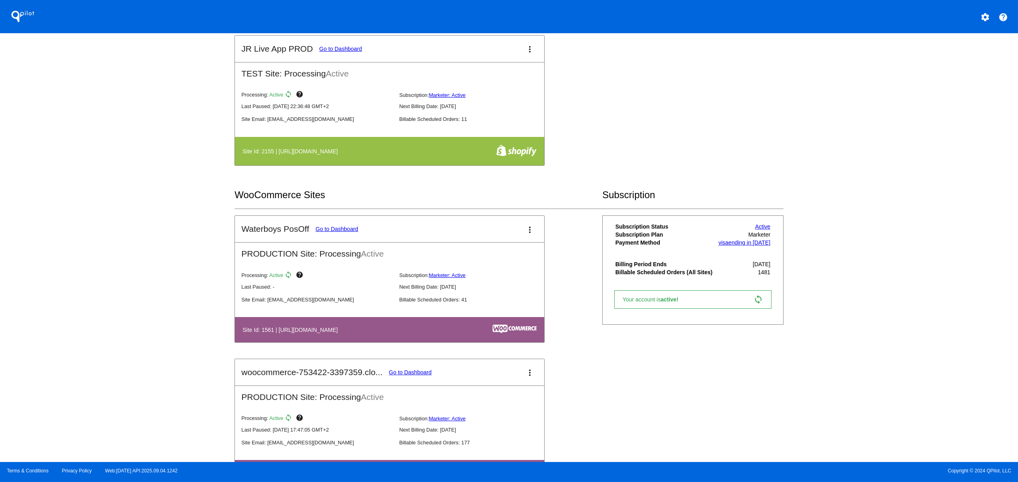
scroll to position [0, 0]
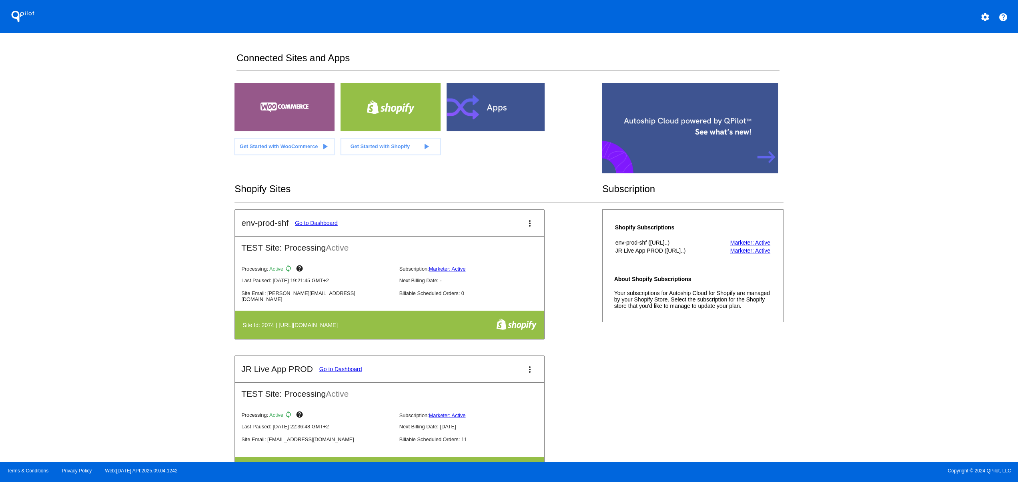
click at [88, 251] on div "QPilot settings help Connected Sites and Apps Get Started with WooCommerce play…" at bounding box center [509, 231] width 1018 height 462
click at [90, 313] on div "QPilot settings help Connected Sites and Apps Get Started with WooCommerce play…" at bounding box center [509, 231] width 1018 height 462
click at [92, 266] on div "QPilot settings help Connected Sites and Apps Get Started with WooCommerce play…" at bounding box center [509, 231] width 1018 height 462
click at [90, 230] on div "QPilot settings help Connected Sites and Apps Get Started with WooCommerce play…" at bounding box center [509, 231] width 1018 height 462
click at [95, 202] on div "QPilot settings help Connected Sites and Apps Get Started with WooCommerce play…" at bounding box center [509, 231] width 1018 height 462
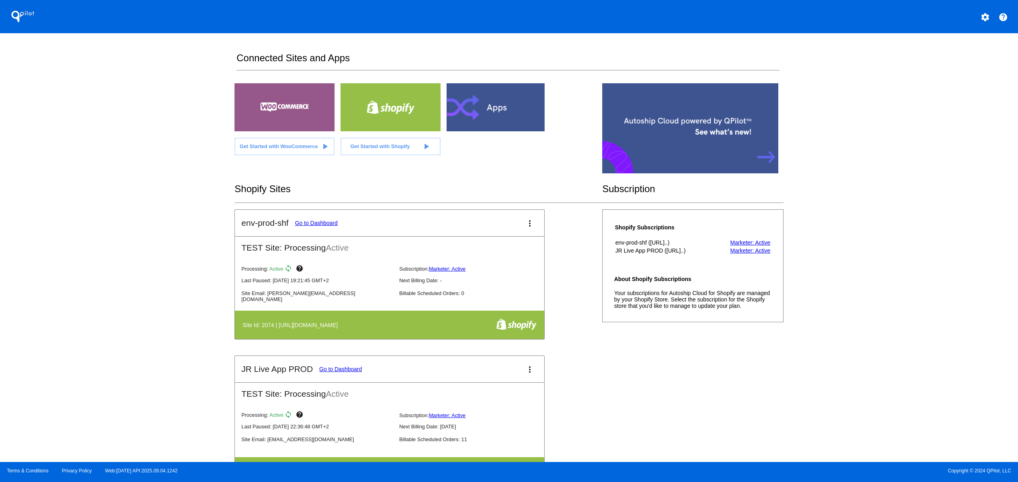
drag, startPoint x: 179, startPoint y: 215, endPoint x: 154, endPoint y: 270, distance: 60.5
click at [179, 215] on div "QPilot settings help Connected Sites and Apps Get Started with WooCommerce play…" at bounding box center [509, 231] width 1018 height 462
click at [136, 324] on div "QPilot settings help Connected Sites and Apps Get Started with WooCommerce play…" at bounding box center [509, 231] width 1018 height 462
click at [133, 287] on div "QPilot settings help Connected Sites and Apps Get Started with WooCommerce play…" at bounding box center [509, 231] width 1018 height 462
click at [130, 266] on div "QPilot settings help Connected Sites and Apps Get Started with WooCommerce play…" at bounding box center [509, 231] width 1018 height 462
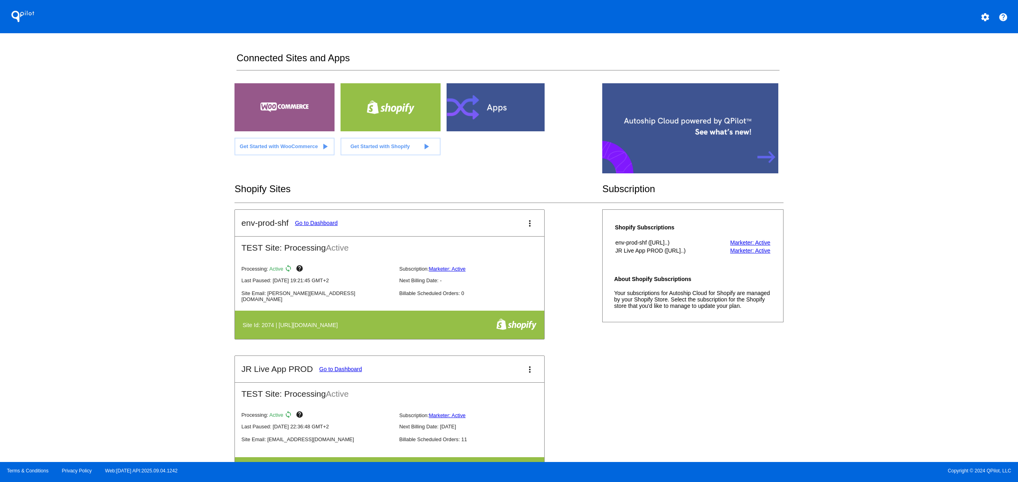
click at [128, 237] on div "QPilot settings help Connected Sites and Apps Get Started with WooCommerce play…" at bounding box center [509, 231] width 1018 height 462
click at [119, 285] on div "QPilot settings help Connected Sites and Apps Get Started with WooCommerce play…" at bounding box center [509, 231] width 1018 height 462
click at [160, 325] on div "QPilot settings help Connected Sites and Apps Get Started with WooCommerce play…" at bounding box center [509, 231] width 1018 height 462
click at [140, 277] on div "QPilot settings help Connected Sites and Apps Get Started with WooCommerce play…" at bounding box center [509, 231] width 1018 height 462
click at [132, 250] on div "QPilot settings help Connected Sites and Apps Get Started with WooCommerce play…" at bounding box center [509, 231] width 1018 height 462
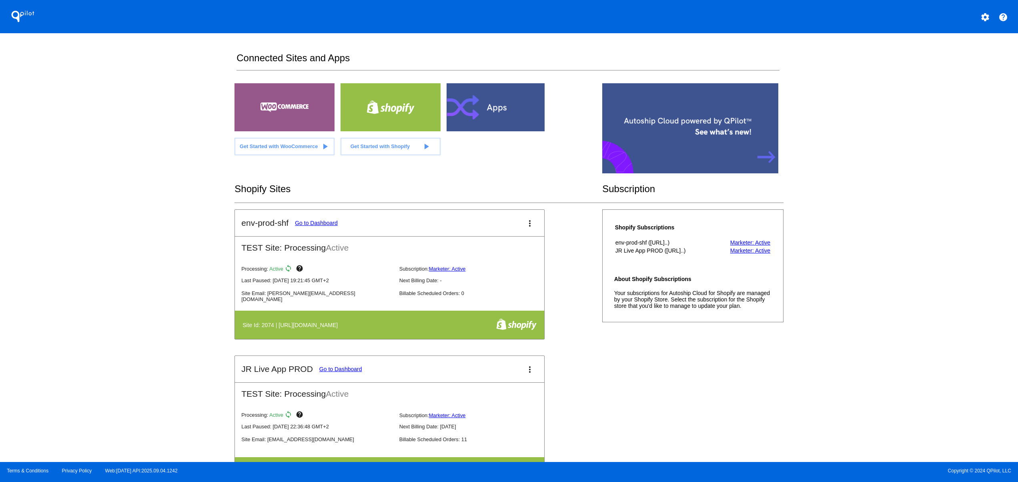
click at [132, 228] on div "QPilot settings help Connected Sites and Apps Get Started with WooCommerce play…" at bounding box center [509, 231] width 1018 height 462
click at [168, 244] on div "QPilot settings help Connected Sites and Apps Get Started with WooCommerce play…" at bounding box center [509, 231] width 1018 height 462
click at [148, 311] on div "QPilot settings help Connected Sites and Apps Get Started with WooCommerce play…" at bounding box center [509, 231] width 1018 height 462
click at [138, 275] on div "QPilot settings help Connected Sites and Apps Get Started with WooCommerce play…" at bounding box center [509, 231] width 1018 height 462
click at [135, 256] on div "QPilot settings help Connected Sites and Apps Get Started with WooCommerce play…" at bounding box center [509, 231] width 1018 height 462
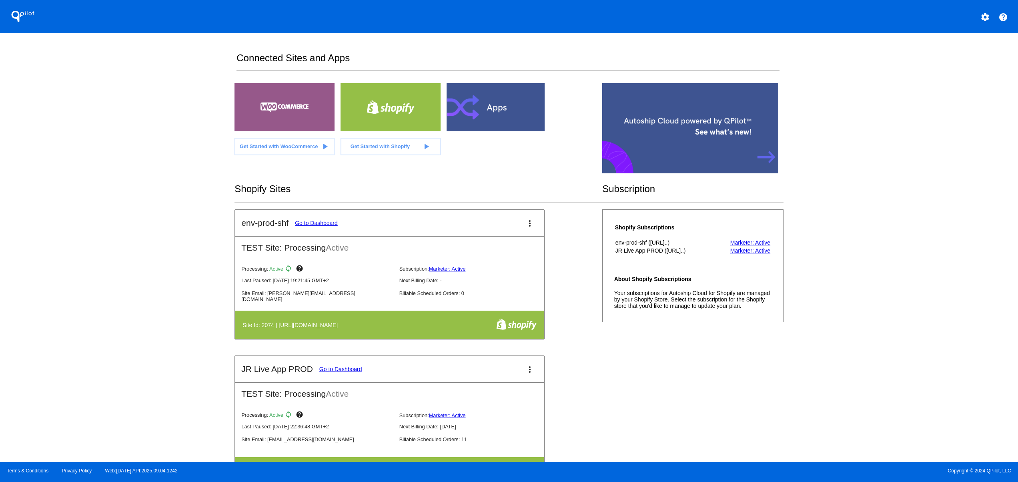
drag, startPoint x: 130, startPoint y: 237, endPoint x: 130, endPoint y: 231, distance: 6.4
click at [130, 236] on div "QPilot settings help Connected Sites and Apps Get Started with WooCommerce play…" at bounding box center [509, 231] width 1018 height 462
click at [126, 200] on div "QPilot settings help Connected Sites and Apps Get Started with WooCommerce play…" at bounding box center [509, 231] width 1018 height 462
click at [124, 335] on div "QPilot settings help Connected Sites and Apps Get Started with WooCommerce play…" at bounding box center [509, 231] width 1018 height 462
click at [116, 279] on div "QPilot settings help Connected Sites and Apps Get Started with WooCommerce play…" at bounding box center [509, 231] width 1018 height 462
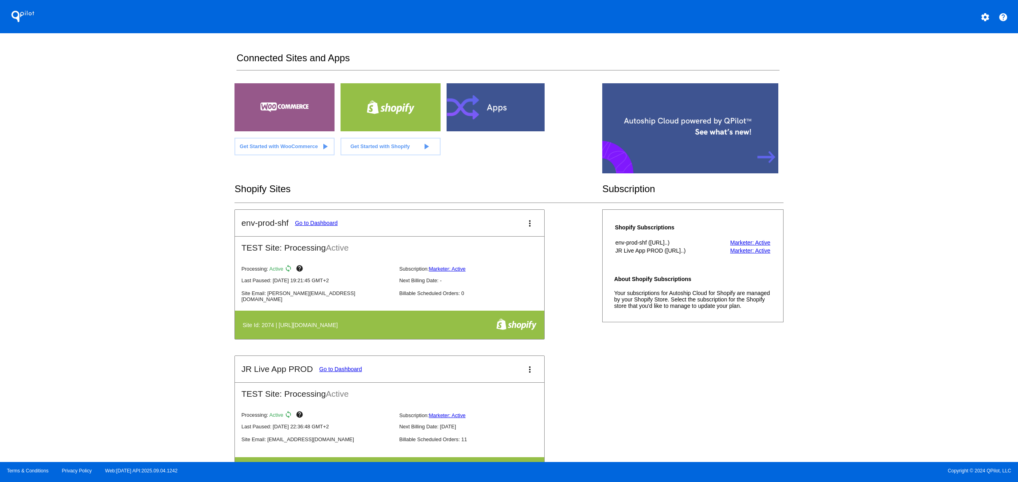
click at [116, 246] on div "QPilot settings help Connected Sites and Apps Get Started with WooCommerce play…" at bounding box center [509, 231] width 1018 height 462
click at [117, 223] on div "QPilot settings help Connected Sites and Apps Get Started with WooCommerce play…" at bounding box center [509, 231] width 1018 height 462
click at [119, 189] on div "QPilot settings help Connected Sites and Apps Get Started with WooCommerce play…" at bounding box center [509, 231] width 1018 height 462
click at [102, 300] on div "QPilot settings help Connected Sites and Apps Get Started with WooCommerce play…" at bounding box center [509, 231] width 1018 height 462
click at [104, 274] on div "QPilot settings help Connected Sites and Apps Get Started with WooCommerce play…" at bounding box center [509, 231] width 1018 height 462
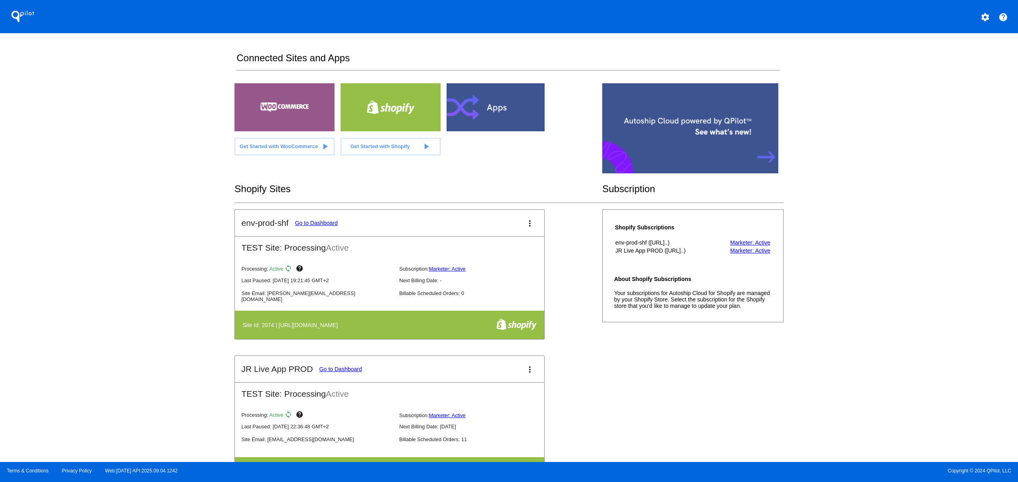
drag, startPoint x: 108, startPoint y: 245, endPoint x: 108, endPoint y: 241, distance: 4.4
click at [108, 243] on div "QPilot settings help Connected Sites and Apps Get Started with WooCommerce play…" at bounding box center [509, 231] width 1018 height 462
click at [108, 351] on div "QPilot settings help Connected Sites and Apps Get Started with WooCommerce play…" at bounding box center [509, 231] width 1018 height 462
click at [103, 313] on div "QPilot settings help Connected Sites and Apps Get Started with WooCommerce play…" at bounding box center [509, 231] width 1018 height 462
click at [103, 298] on div "QPilot settings help Connected Sites and Apps Get Started with WooCommerce play…" at bounding box center [509, 231] width 1018 height 462
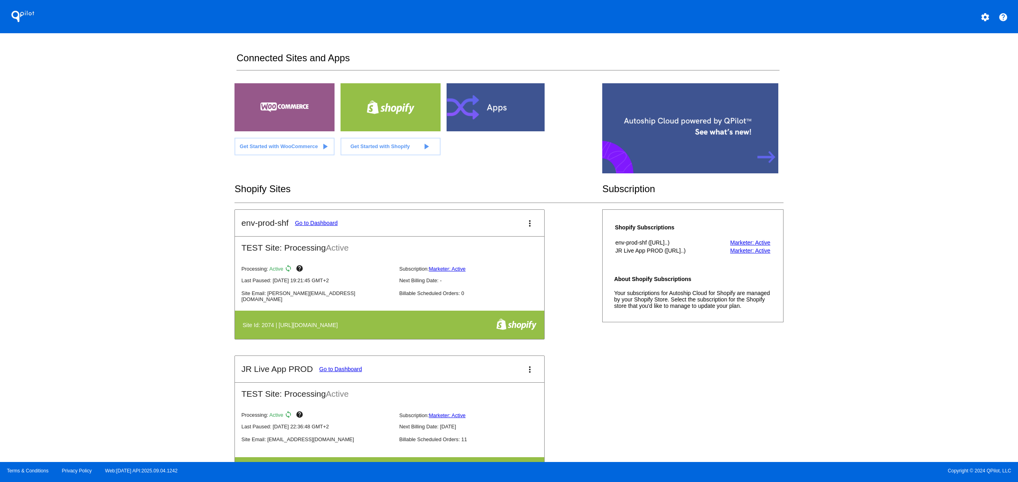
click at [103, 268] on div "QPilot settings help Connected Sites and Apps Get Started with WooCommerce play…" at bounding box center [509, 231] width 1018 height 462
click at [167, 306] on div "QPilot settings help Connected Sites and Apps Get Started with WooCommerce play…" at bounding box center [509, 231] width 1018 height 462
click at [156, 245] on div "QPilot settings help Connected Sites and Apps Get Started with WooCommerce play…" at bounding box center [509, 231] width 1018 height 462
click at [155, 232] on div "QPilot settings help Connected Sites and Apps Get Started with WooCommerce play…" at bounding box center [509, 231] width 1018 height 462
drag, startPoint x: 122, startPoint y: 309, endPoint x: 128, endPoint y: 294, distance: 16.7
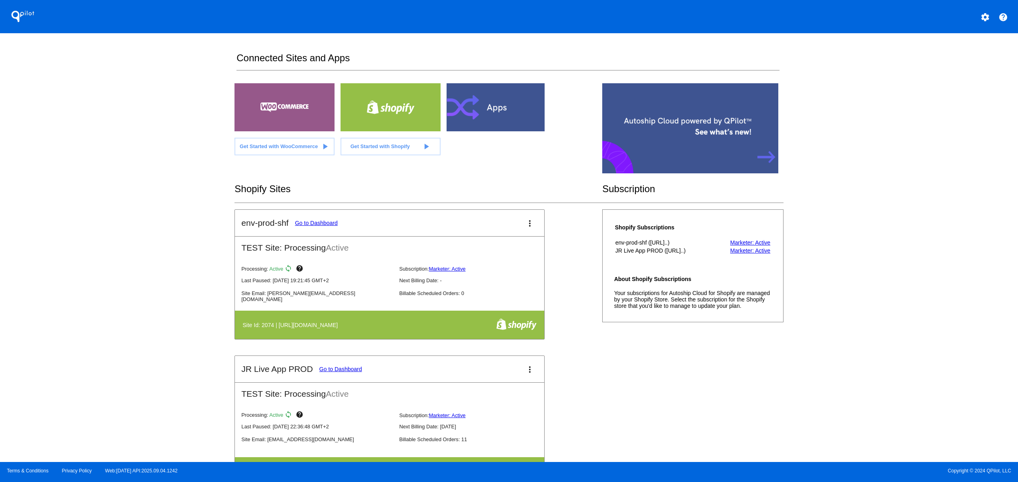
click at [124, 311] on div "QPilot settings help Connected Sites and Apps Get Started with WooCommerce play…" at bounding box center [509, 231] width 1018 height 462
click at [128, 275] on div "QPilot settings help Connected Sites and Apps Get Started with WooCommerce play…" at bounding box center [509, 231] width 1018 height 462
click at [128, 254] on div "QPilot settings help Connected Sites and Apps Get Started with WooCommerce play…" at bounding box center [509, 231] width 1018 height 462
click at [132, 228] on div "QPilot settings help Connected Sites and Apps Get Started with WooCommerce play…" at bounding box center [509, 231] width 1018 height 462
click at [108, 352] on div "QPilot settings help Connected Sites and Apps Get Started with WooCommerce play…" at bounding box center [509, 231] width 1018 height 462
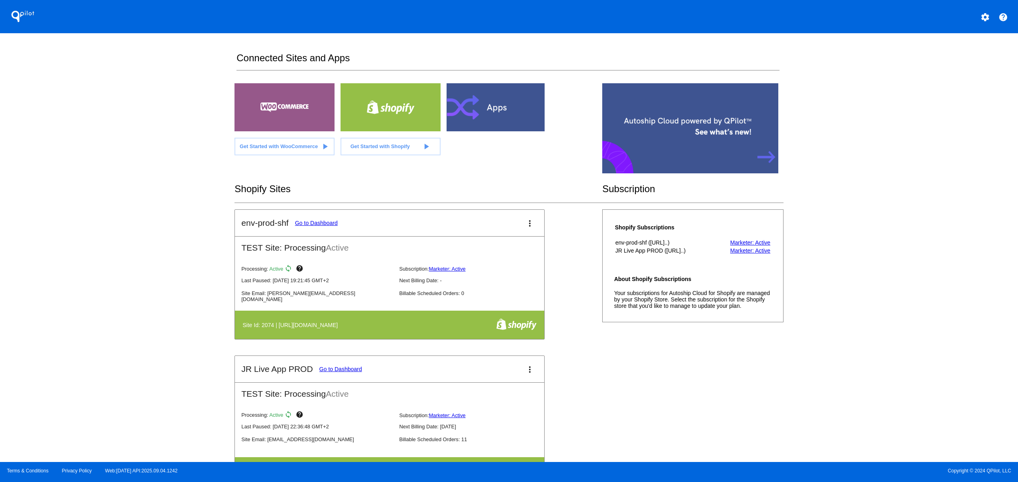
click at [108, 347] on div "QPilot settings help Connected Sites and Apps Get Started with WooCommerce play…" at bounding box center [509, 231] width 1018 height 462
click at [156, 235] on div "QPilot settings help Connected Sites and Apps Get Started with WooCommerce play…" at bounding box center [509, 231] width 1018 height 462
click at [143, 293] on div "QPilot settings help Connected Sites and Apps Get Started with WooCommerce play…" at bounding box center [509, 231] width 1018 height 462
